Goal: Navigation & Orientation: Find specific page/section

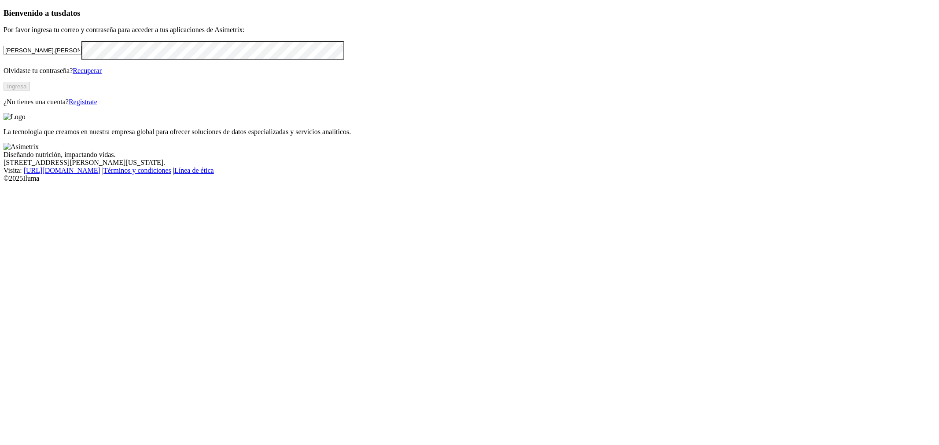
type input "[PERSON_NAME][EMAIL_ADDRESS][PERSON_NAME][DOMAIN_NAME]"
click input "submit" at bounding box center [0, 0] width 0 height 0
click at [346, 105] on div "Bienvenido a tus datos Por favor ingresa tu correo y contraseña para acceder a …" at bounding box center [470, 56] width 932 height 96
